Goal: Information Seeking & Learning: Learn about a topic

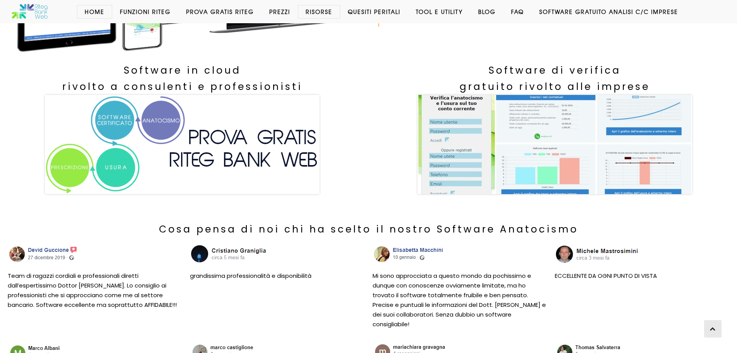
scroll to position [232, 0]
click at [290, 161] on img at bounding box center [182, 144] width 275 height 99
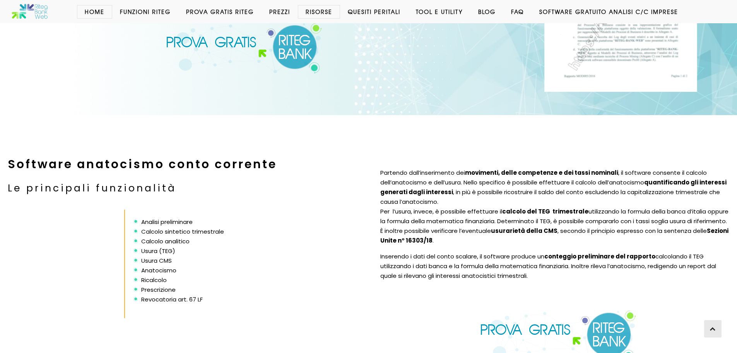
scroll to position [1125, 0]
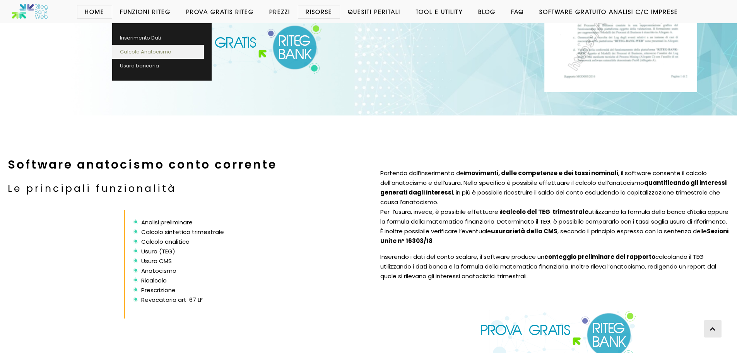
click at [146, 51] on link "Calcolo Anatocismo" at bounding box center [158, 52] width 92 height 14
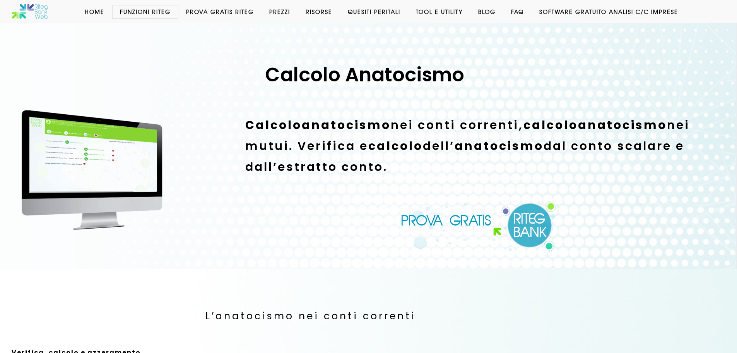
click at [553, 11] on link "Software GRATUITO analisi c/c imprese" at bounding box center [609, 12] width 154 height 8
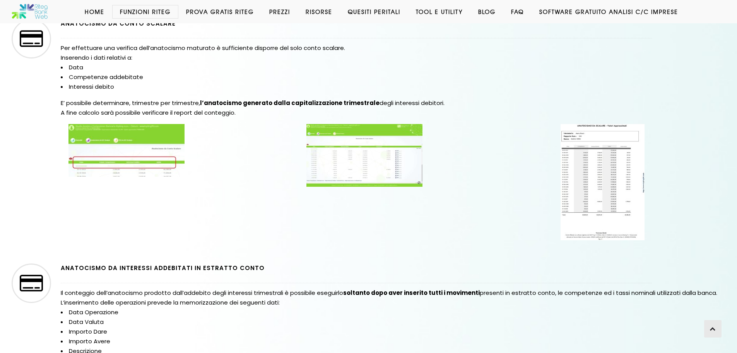
scroll to position [406, 0]
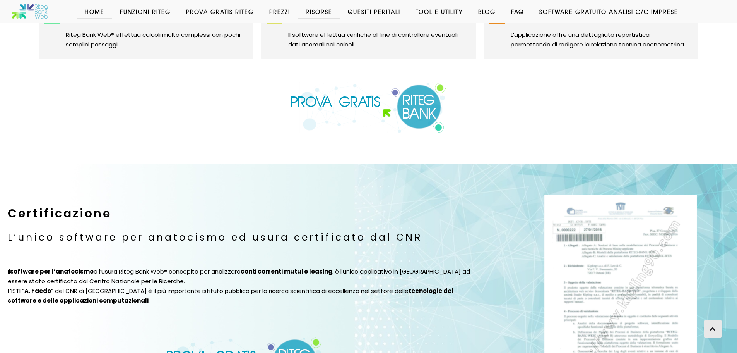
scroll to position [813, 0]
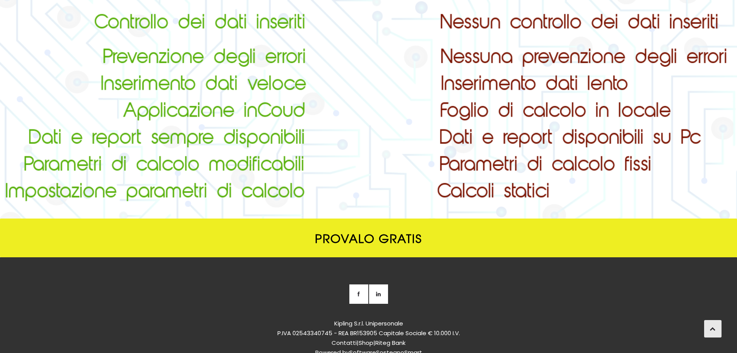
scroll to position [1687, 0]
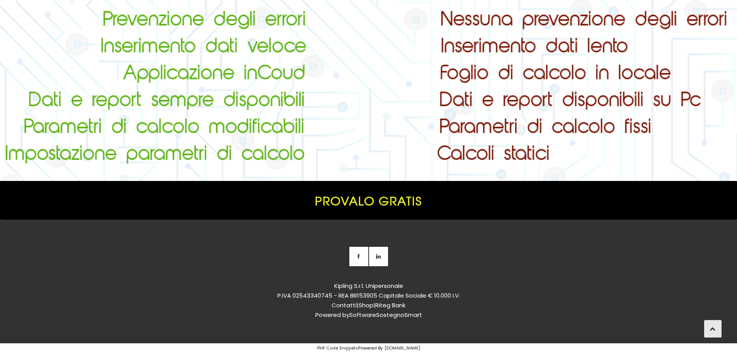
click at [409, 205] on span "Provalo Gratis" at bounding box center [368, 200] width 737 height 39
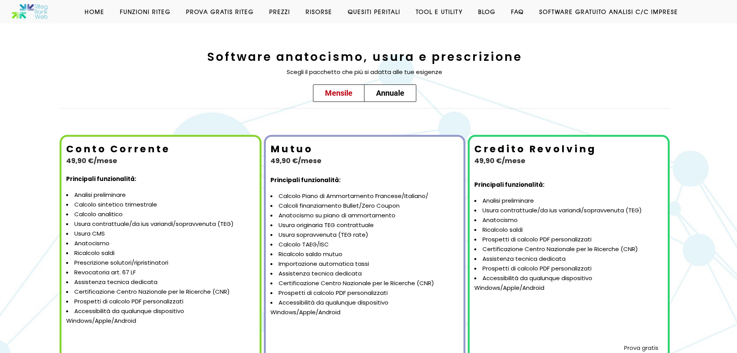
click at [333, 53] on h2 "Software anatocismo, usura e prescrizione" at bounding box center [365, 56] width 406 height 21
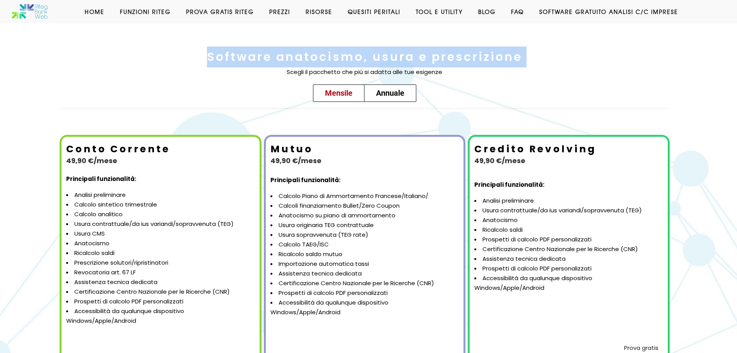
click at [333, 53] on h2 "Software anatocismo, usura e prescrizione" at bounding box center [365, 56] width 406 height 21
